Goal: Use online tool/utility: Utilize a website feature to perform a specific function

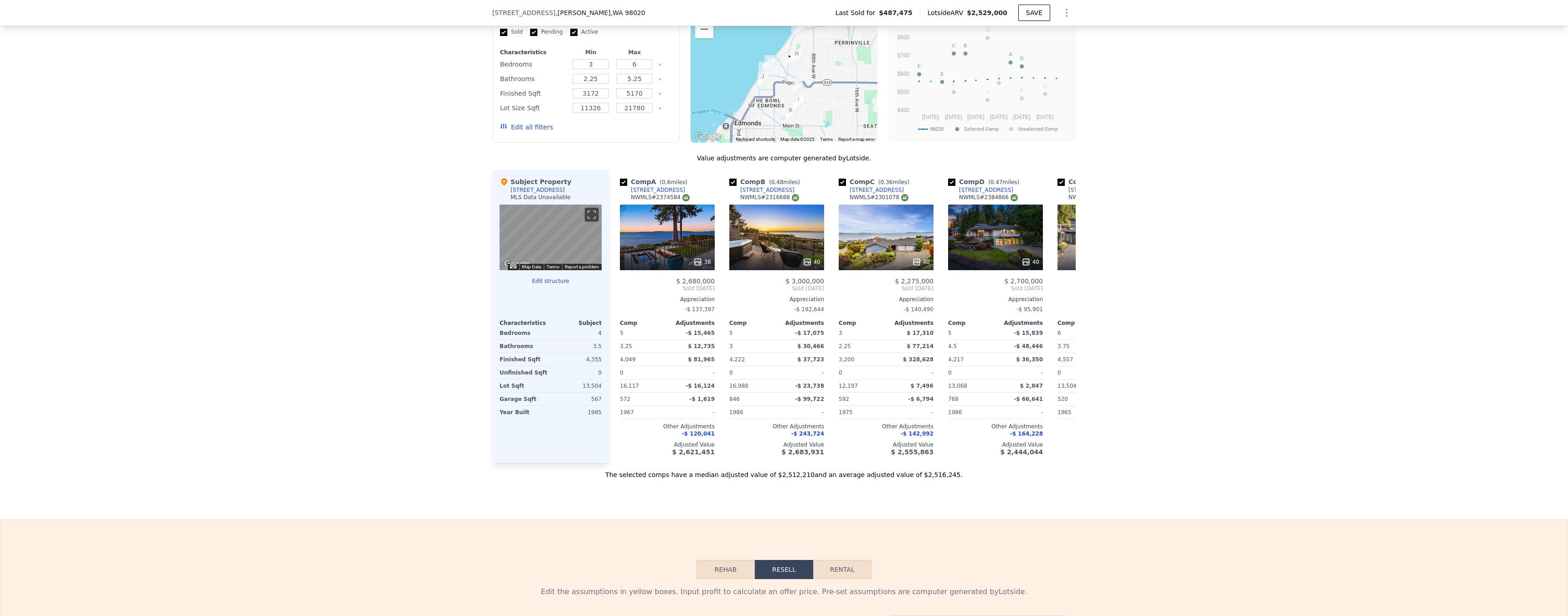
scroll to position [952, 0]
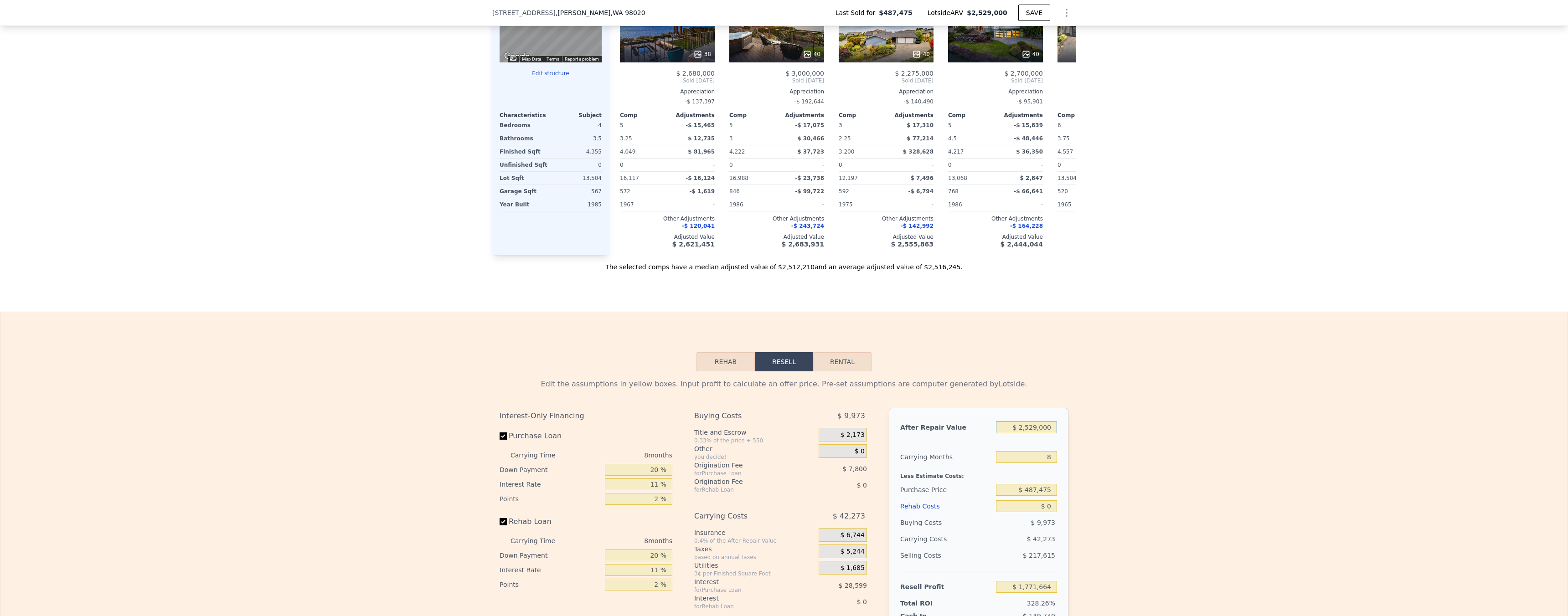
click at [1044, 433] on input "$ 2,529,000" at bounding box center [1026, 427] width 61 height 12
type input "$ 1"
type input "-$ 533,526"
type input "$ 17"
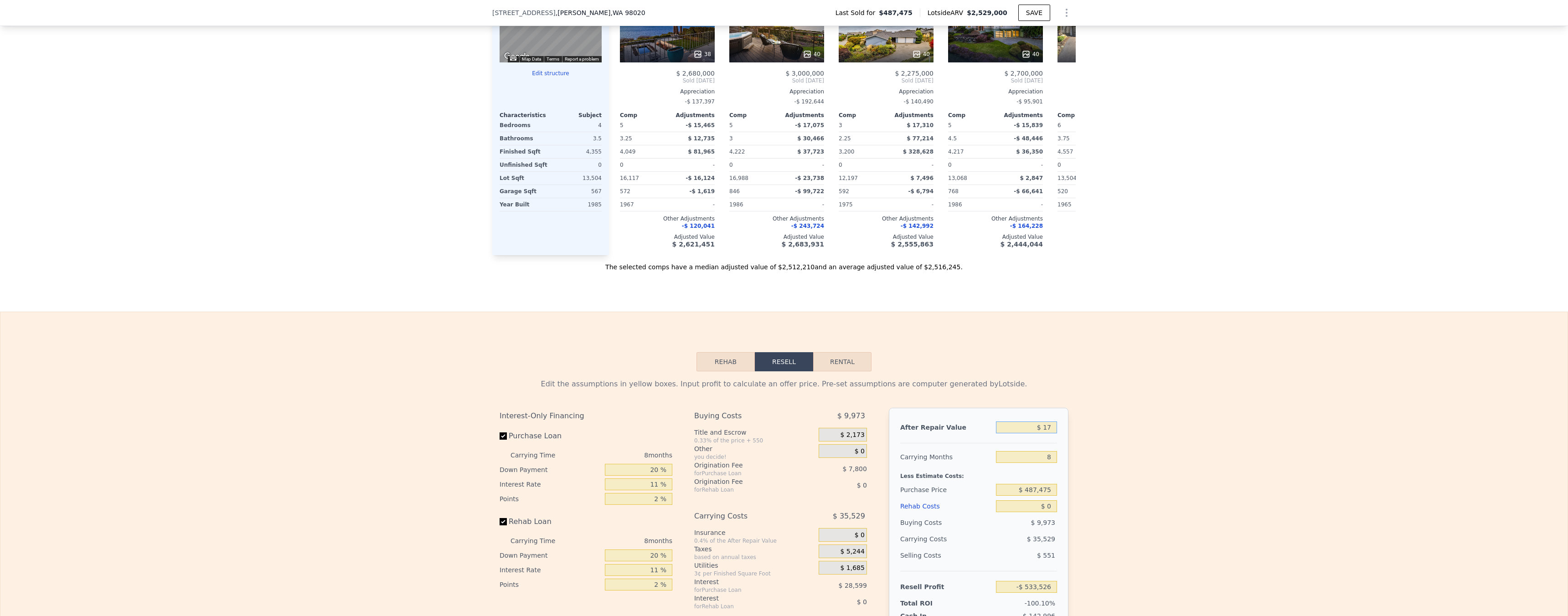
type input "-$ 533,511"
type input "$ 175"
type input "-$ 533,367"
type input "$ 1,750"
type input "-$ 531,933"
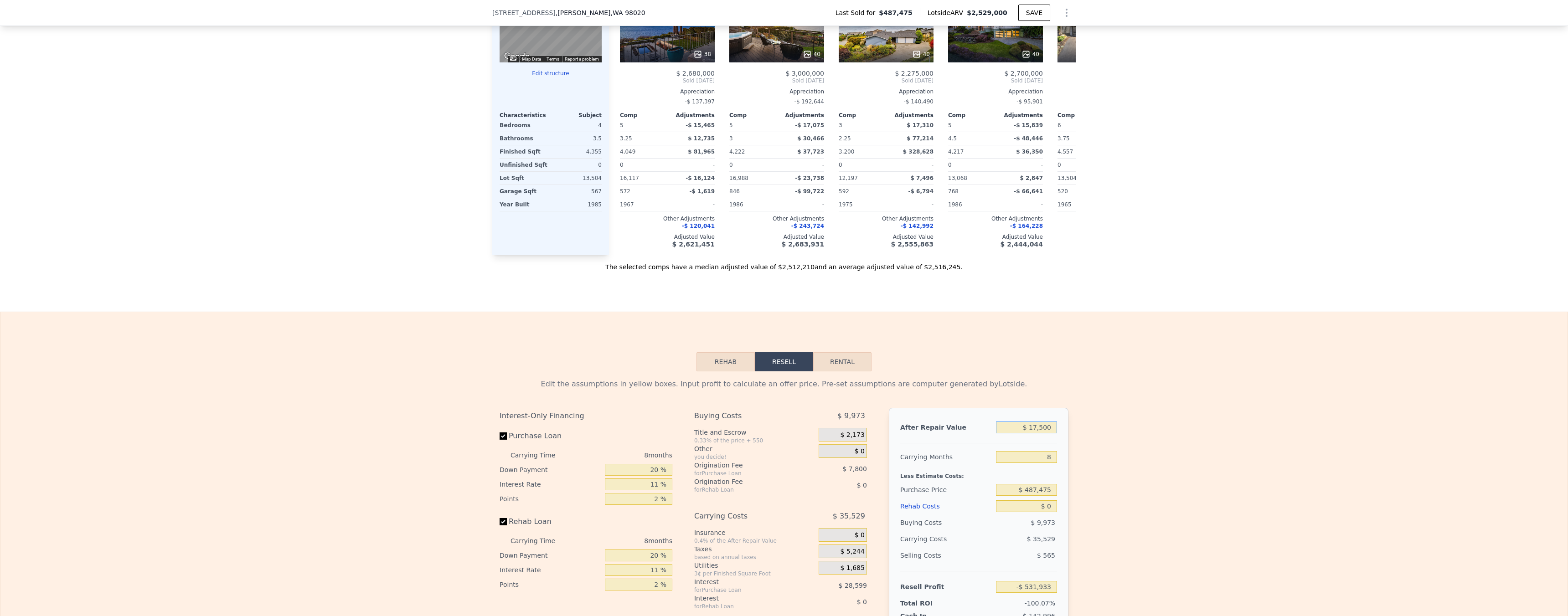
type input "$ 175,000"
type input "-$ 374,015"
type input "$ 1,750,000"
type input "$ 1,061,603"
type input "$ 1,750,000"
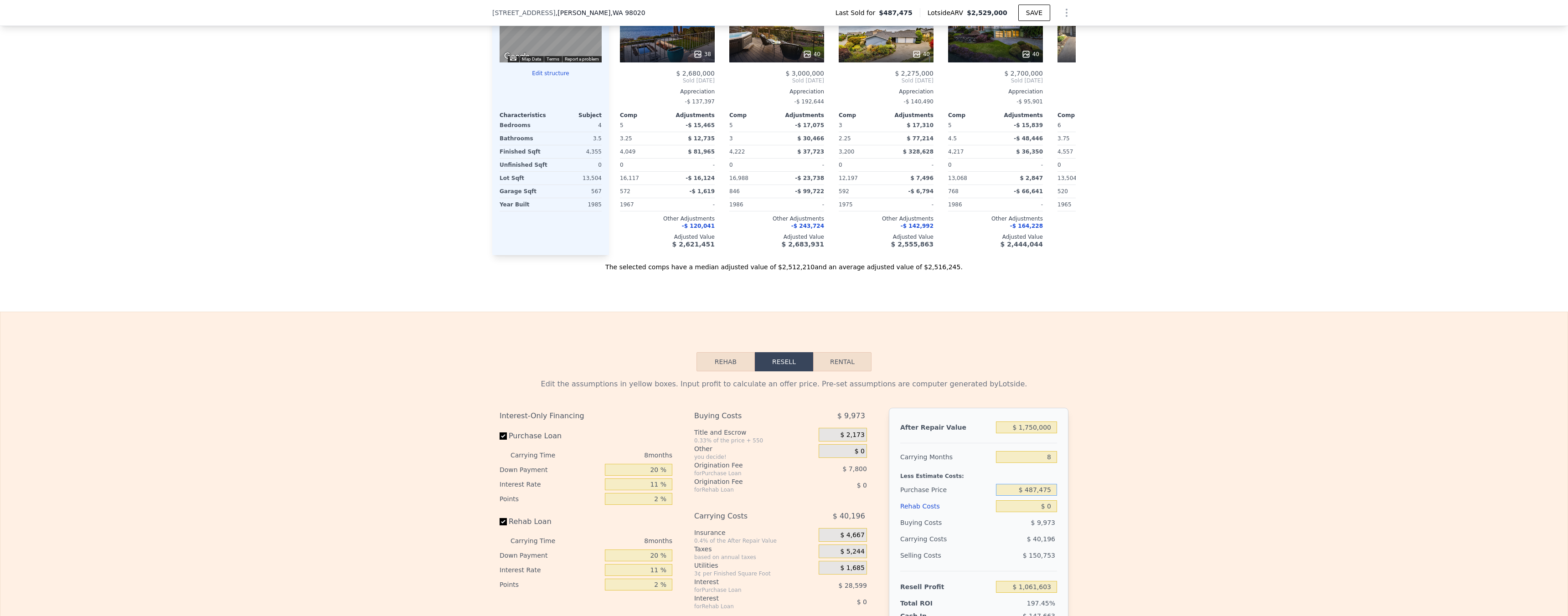
click at [1037, 496] on input "$ 487,475" at bounding box center [1026, 489] width 61 height 12
click at [1043, 496] on input "$ 487,475" at bounding box center [1026, 489] width 61 height 12
type input "$ 1,325,000"
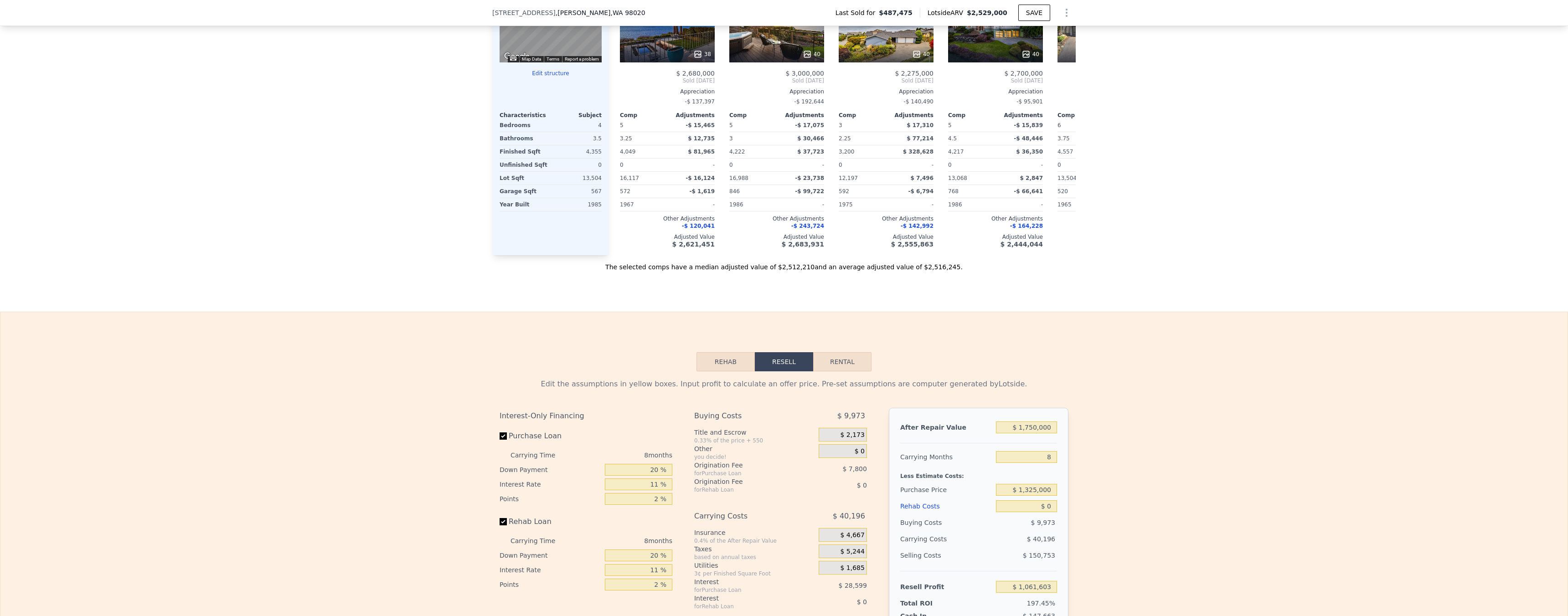
click at [1132, 455] on div "Edit the assumptions in yellow boxes. Input profit to calculate an offer price.…" at bounding box center [784, 541] width 1567 height 339
type input "$ 158,753"
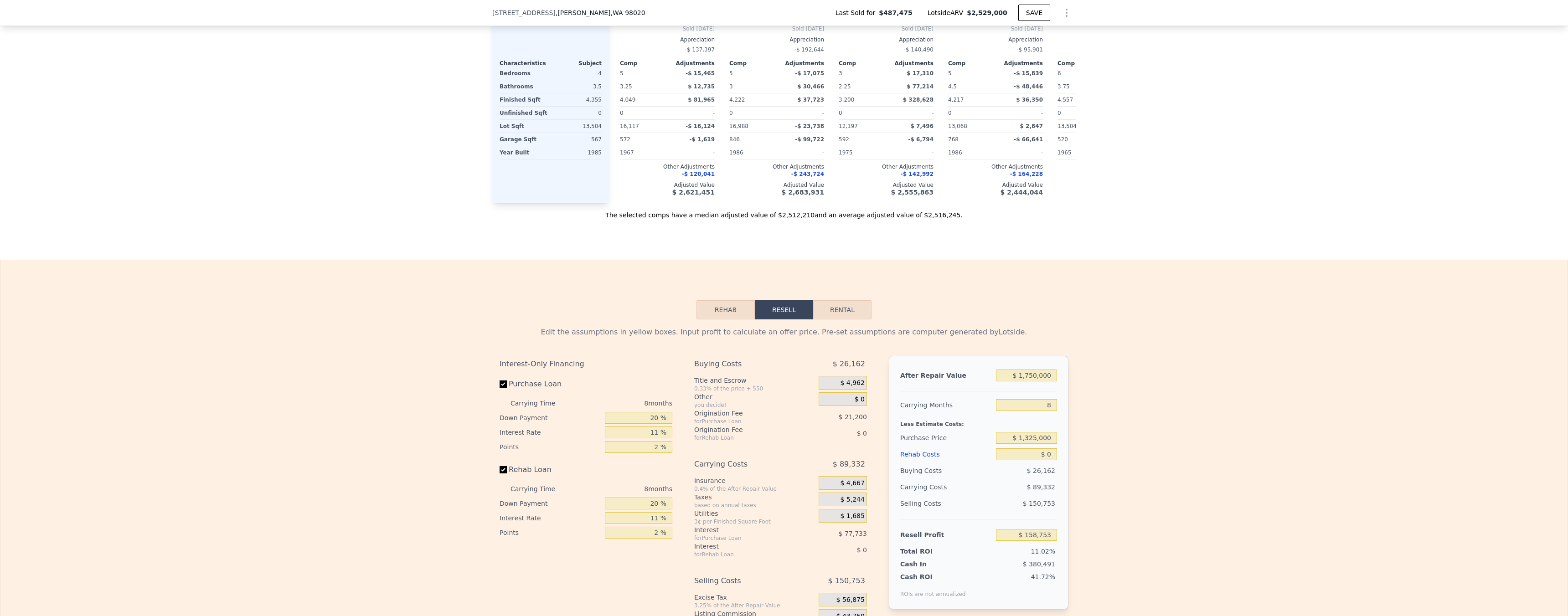
scroll to position [1023, 0]
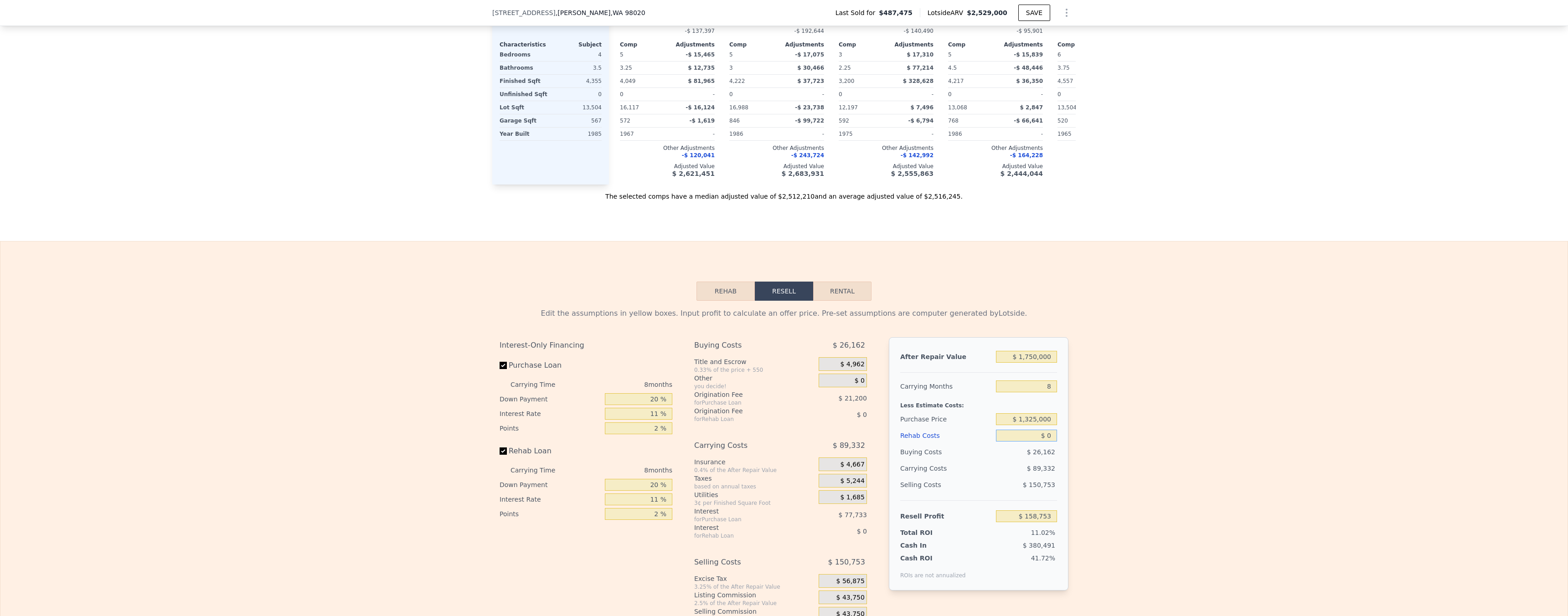
drag, startPoint x: 1045, startPoint y: 450, endPoint x: 1081, endPoint y: 464, distance: 38.6
click at [1045, 442] on input "$ 0" at bounding box center [1026, 435] width 61 height 12
type input "$ 150"
type input "$ 158,593"
type input "$ 1,500"
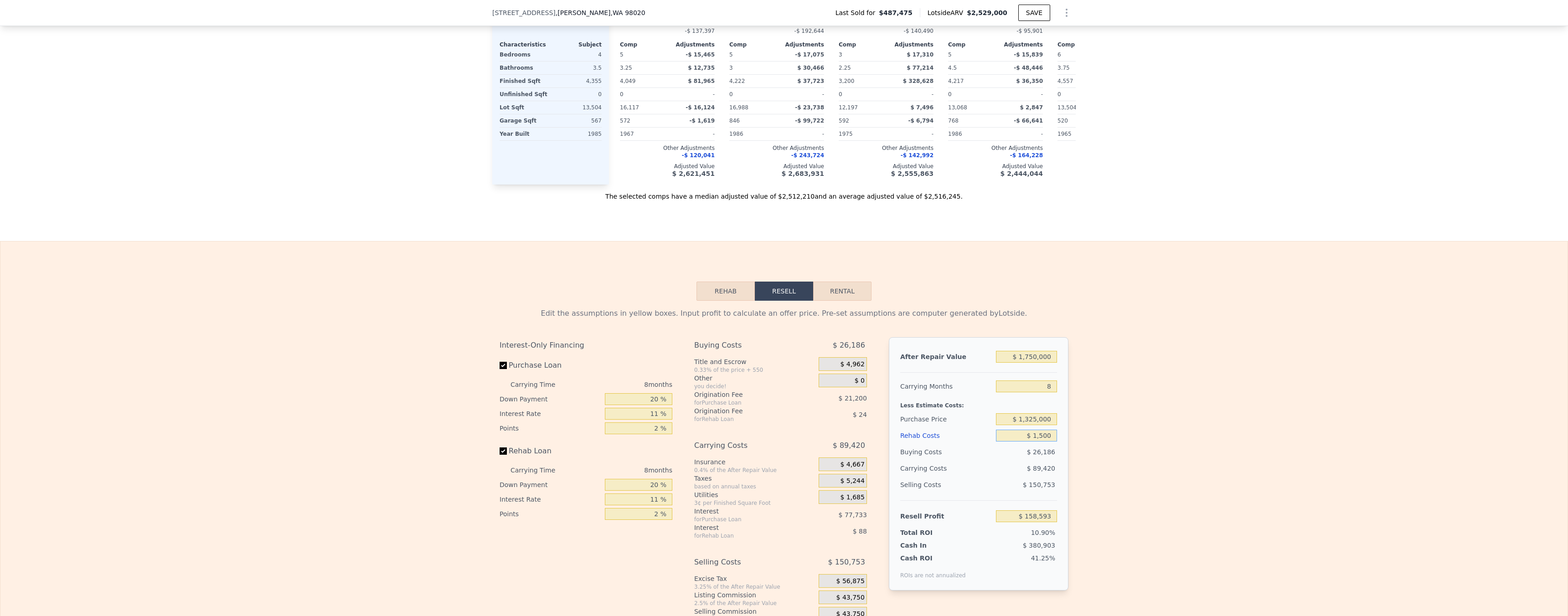
type input "$ 157,141"
type input "$ 15,000"
type input "$ 142,633"
type input "$ 150,000"
type input "-$ 2,447"
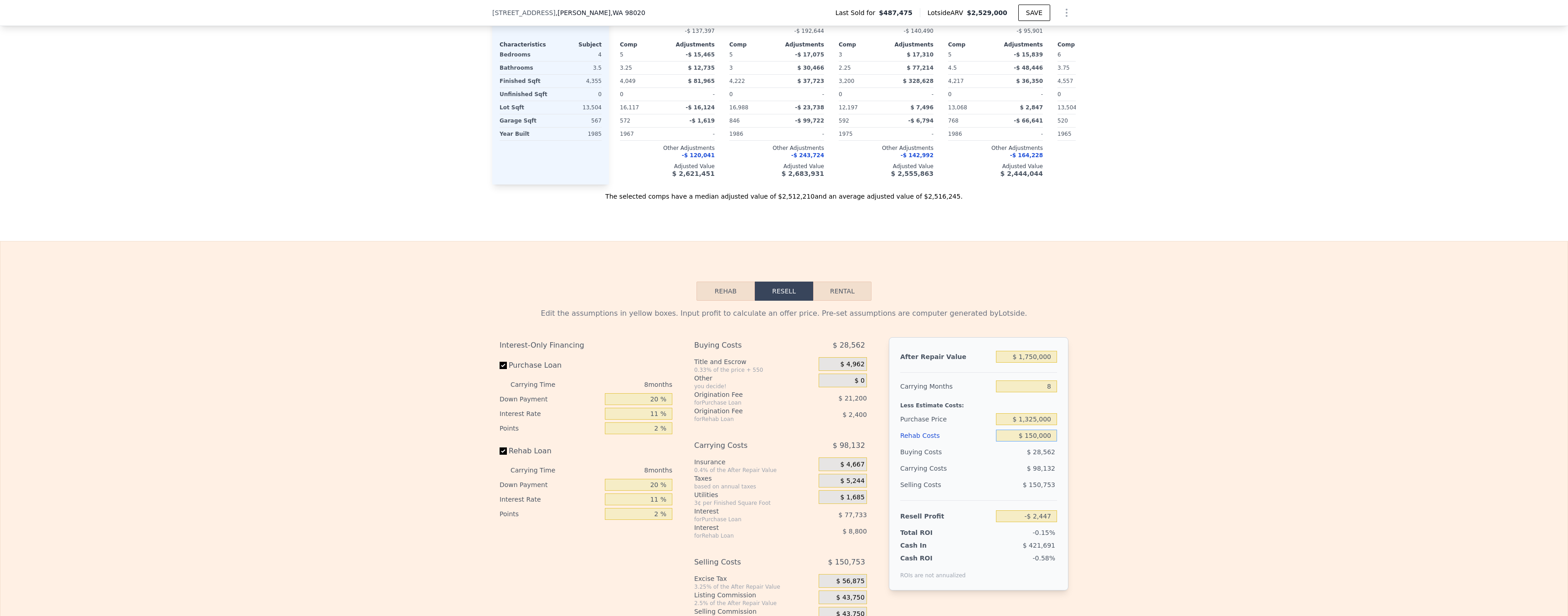
type input "$ 1,500,000"
type input "-$ 1,453,247"
type input "$ 150,000"
type input "-$ 2,447"
type input "$ 150,000"
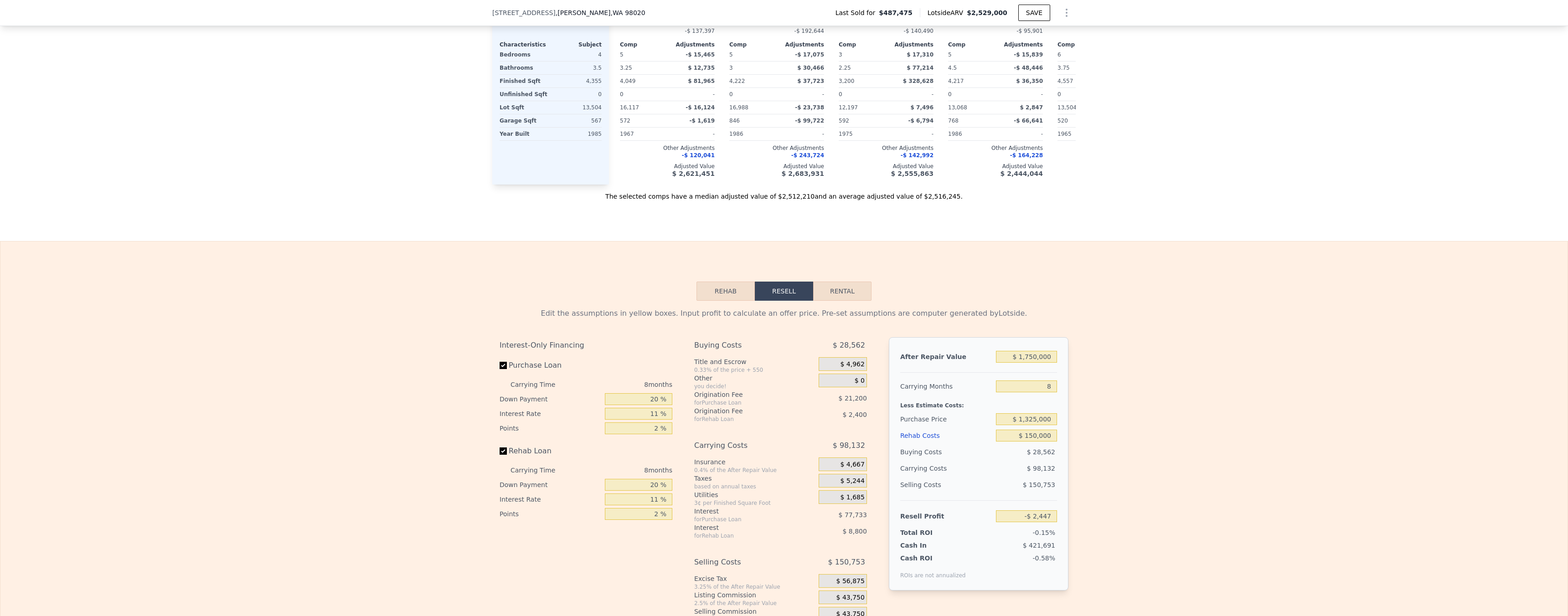
drag, startPoint x: 1165, startPoint y: 366, endPoint x: 1163, endPoint y: 359, distance: 7.3
click at [1165, 366] on div "Edit the assumptions in yellow boxes. Input profit to calculate an offer price.…" at bounding box center [784, 470] width 1567 height 339
